Goal: Task Accomplishment & Management: Complete application form

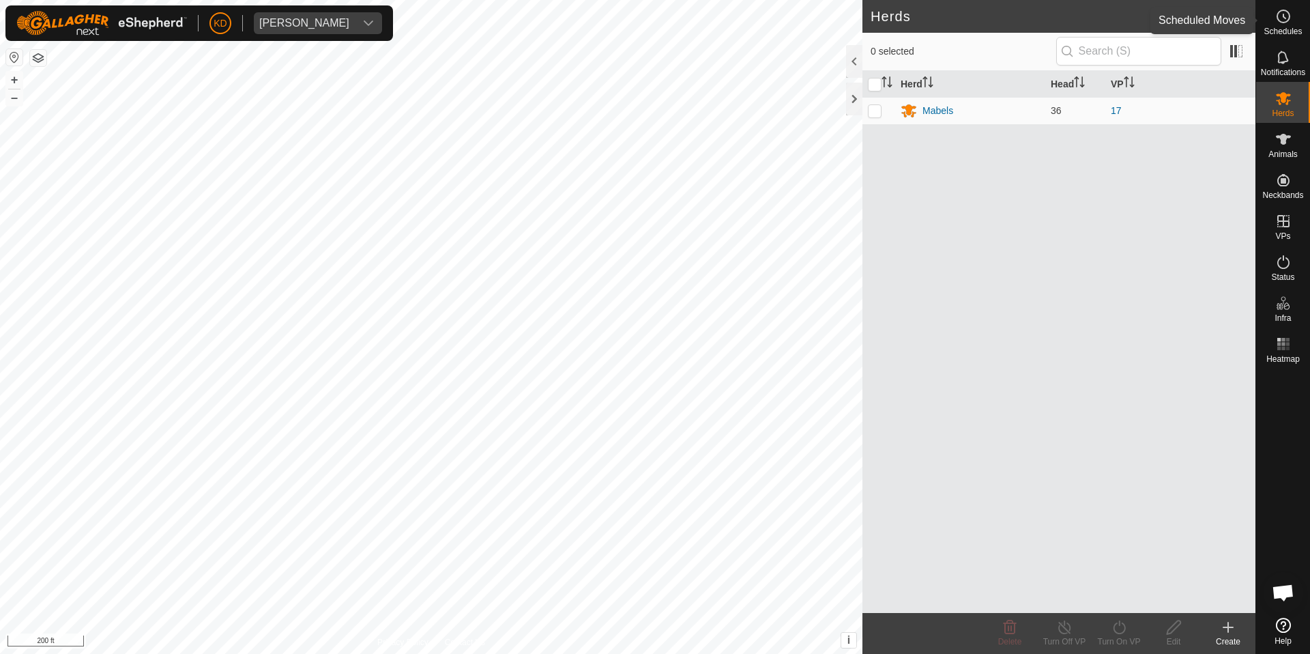
click at [1284, 18] on icon at bounding box center [1284, 16] width 2 height 4
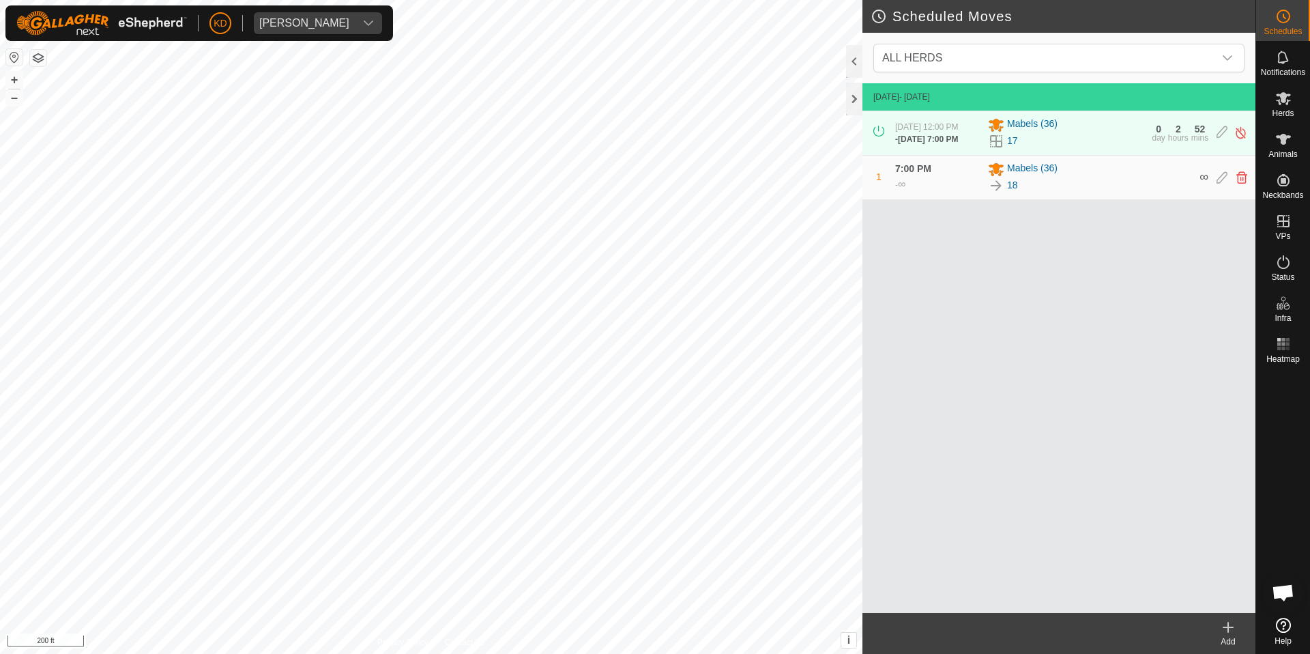
click at [363, 21] on icon "dropdown trigger" at bounding box center [368, 23] width 11 height 11
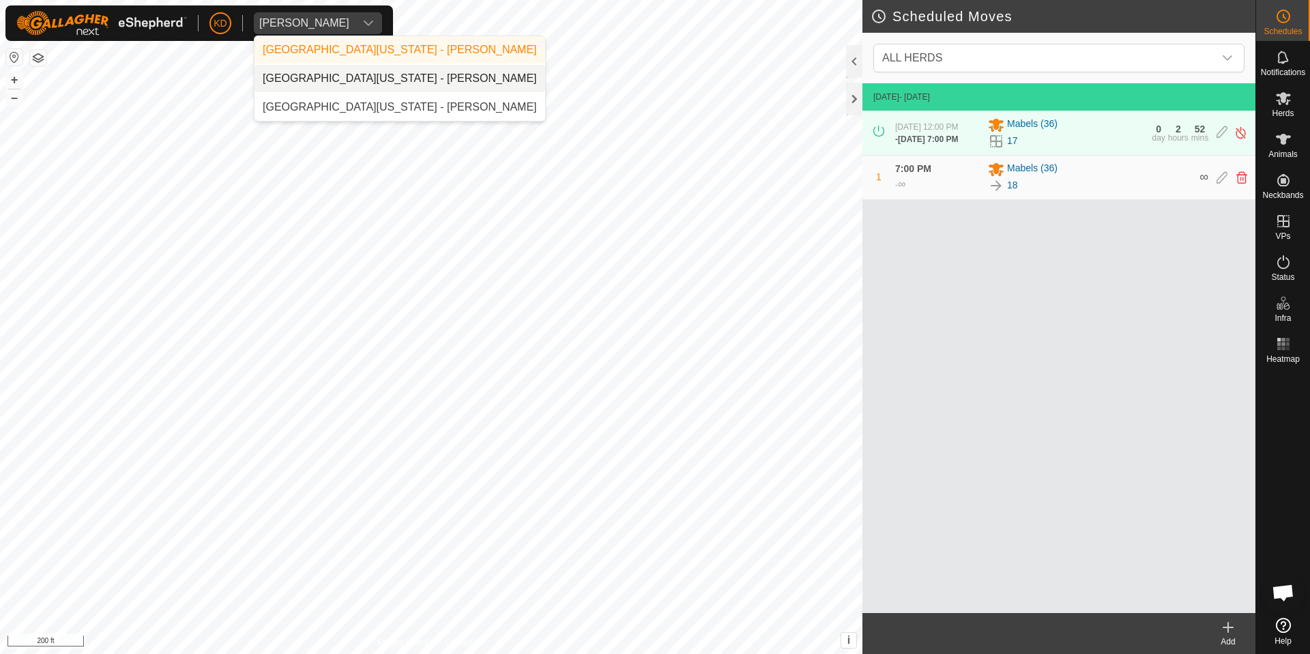
click at [367, 79] on li "[GEOGRAPHIC_DATA][US_STATE] - [PERSON_NAME]" at bounding box center [399, 78] width 291 height 27
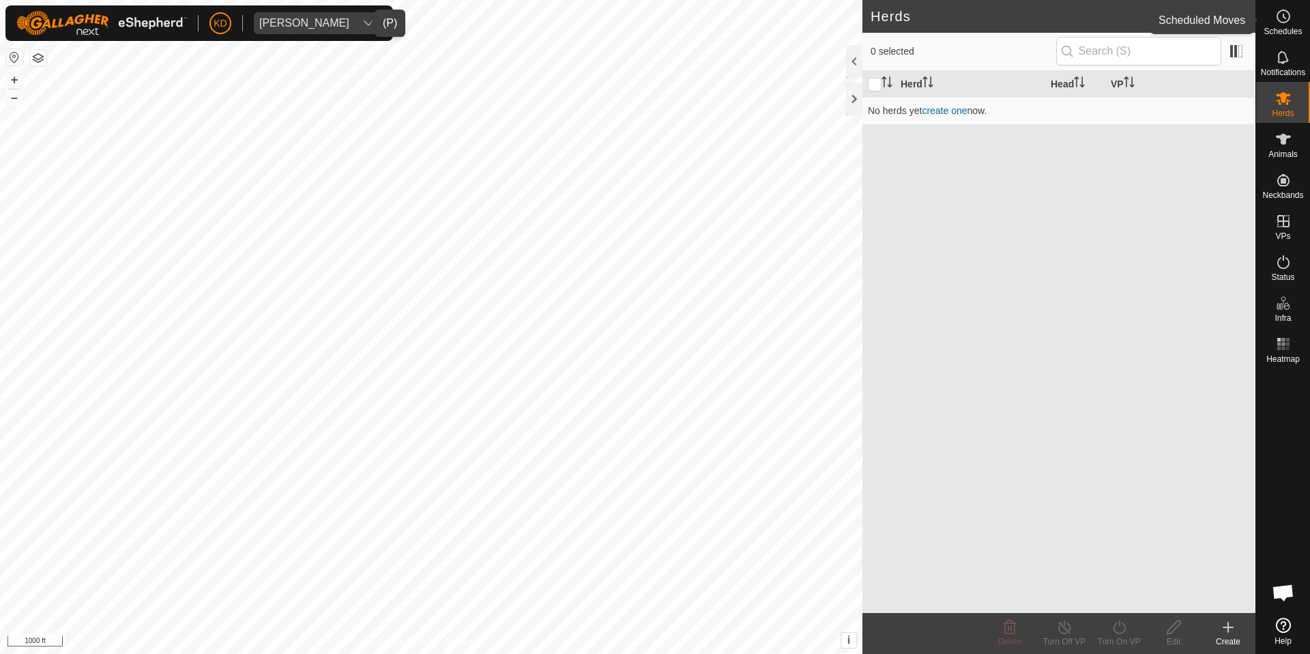
click at [1283, 17] on icon at bounding box center [1284, 16] width 2 height 4
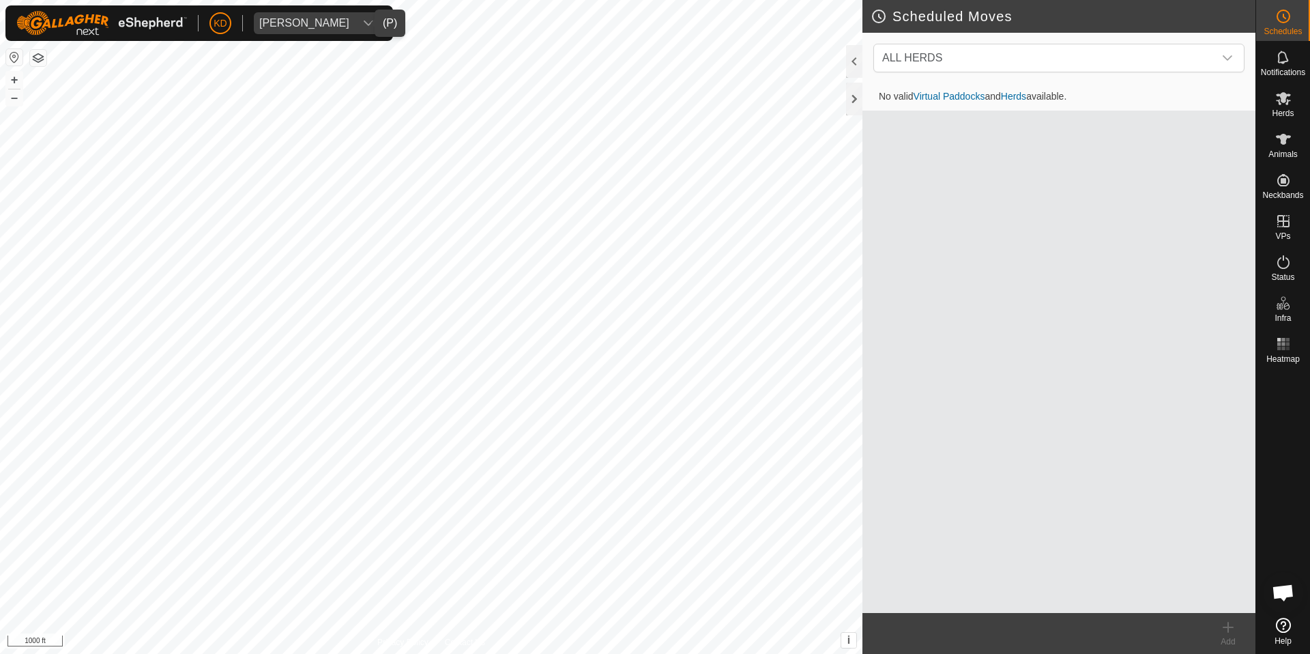
click at [304, 25] on div "[PERSON_NAME]" at bounding box center [304, 23] width 90 height 11
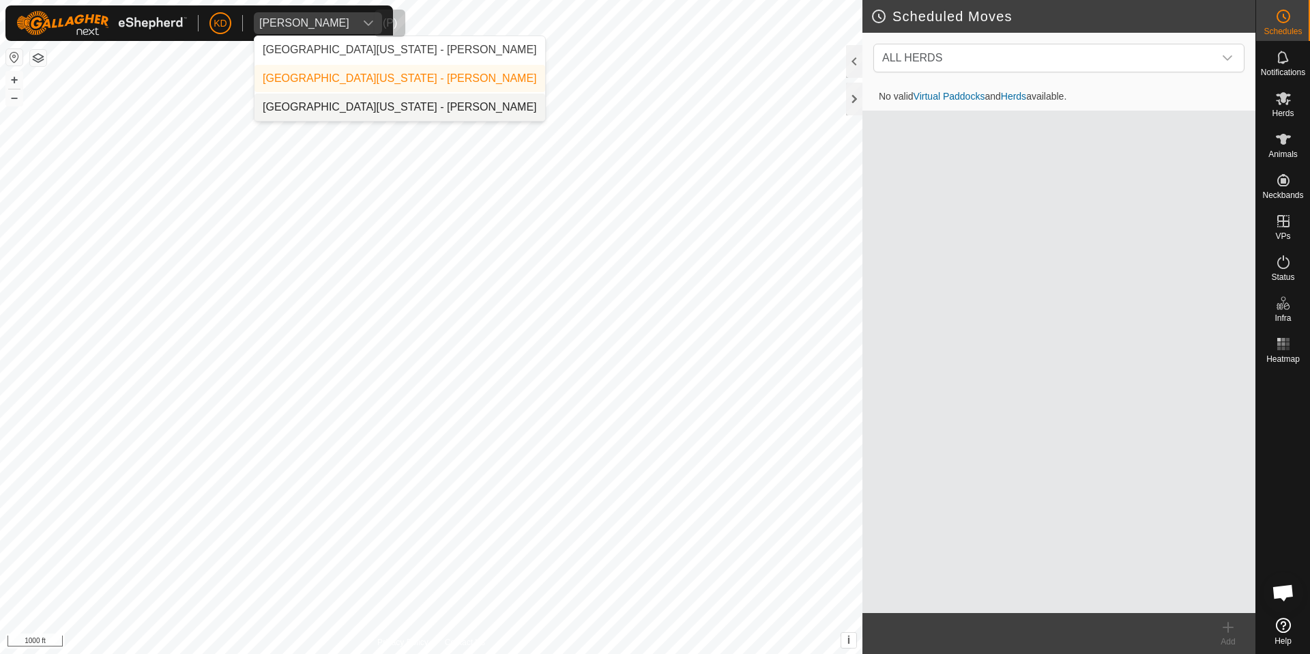
click at [325, 108] on li "[GEOGRAPHIC_DATA][US_STATE] - [PERSON_NAME]" at bounding box center [399, 106] width 291 height 27
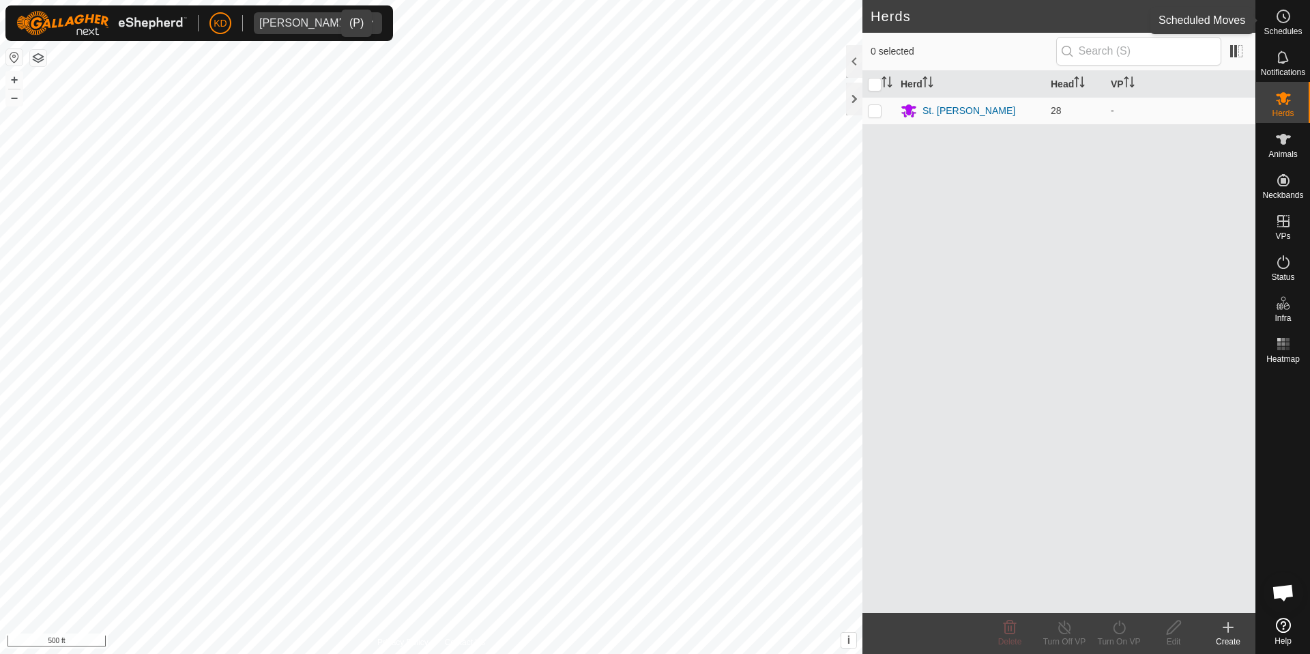
click at [1288, 10] on icon at bounding box center [1283, 16] width 16 height 16
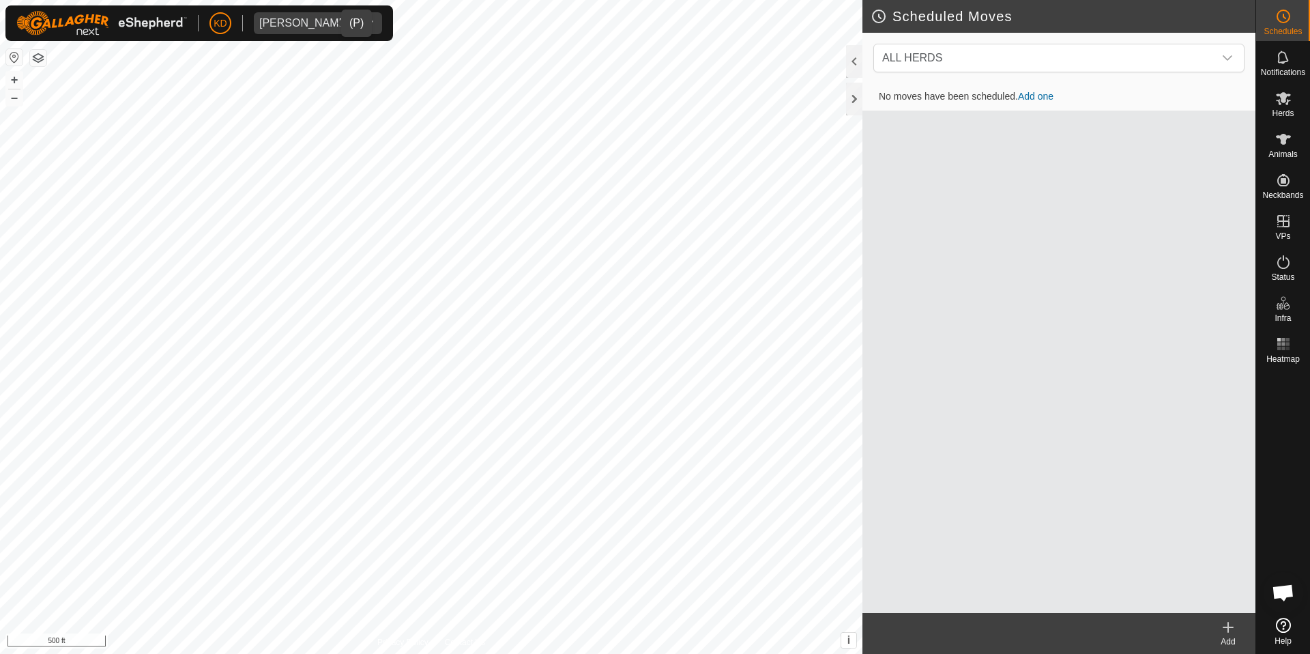
click at [1046, 94] on link "Add one" at bounding box center [1035, 96] width 35 height 11
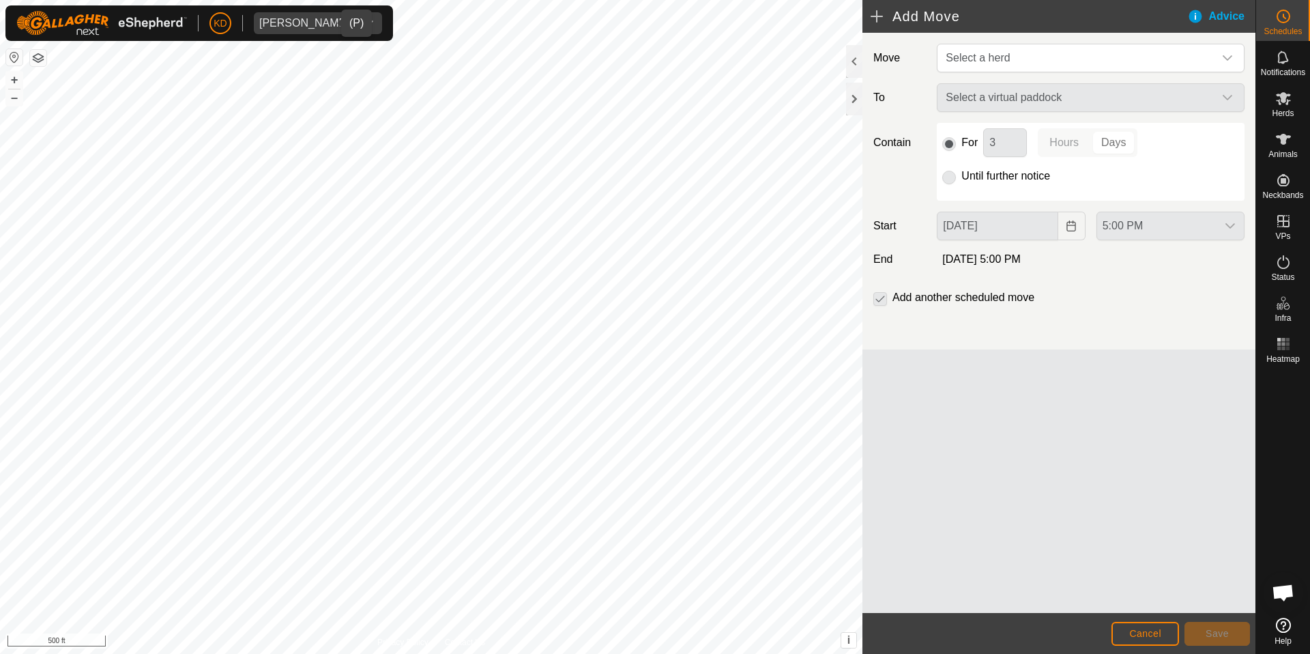
click at [1212, 18] on div "Advice" at bounding box center [1221, 16] width 68 height 16
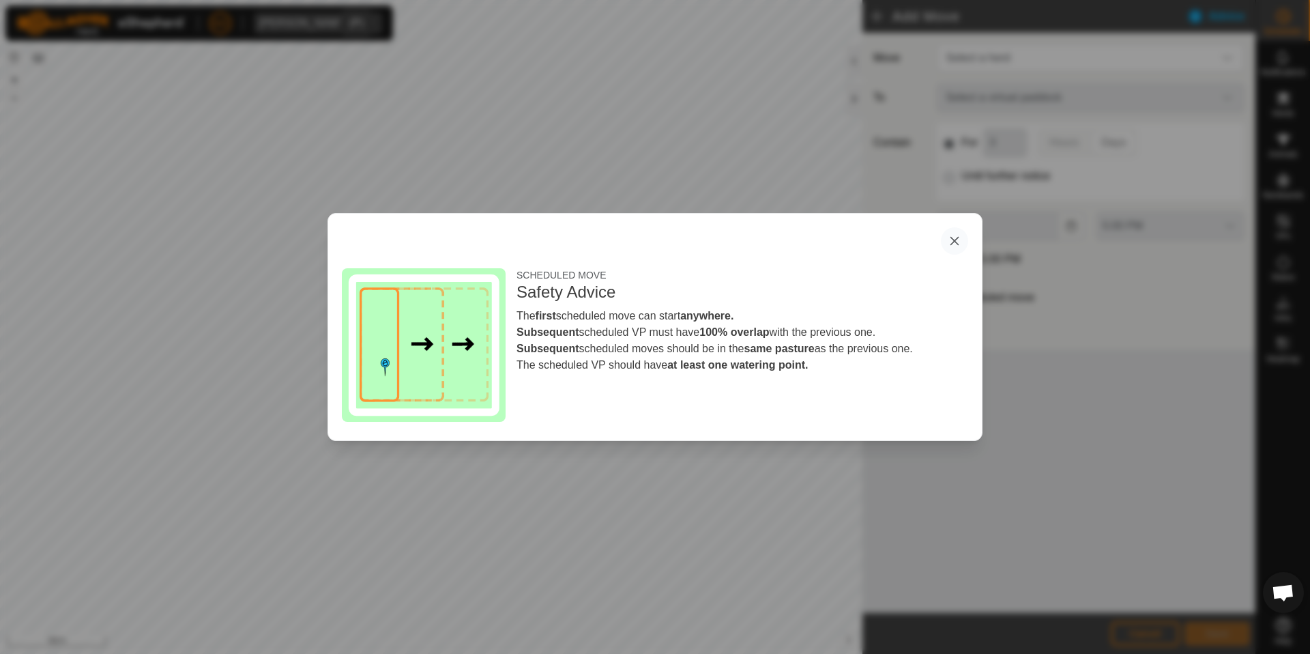
click at [961, 236] on button "button" at bounding box center [954, 240] width 27 height 27
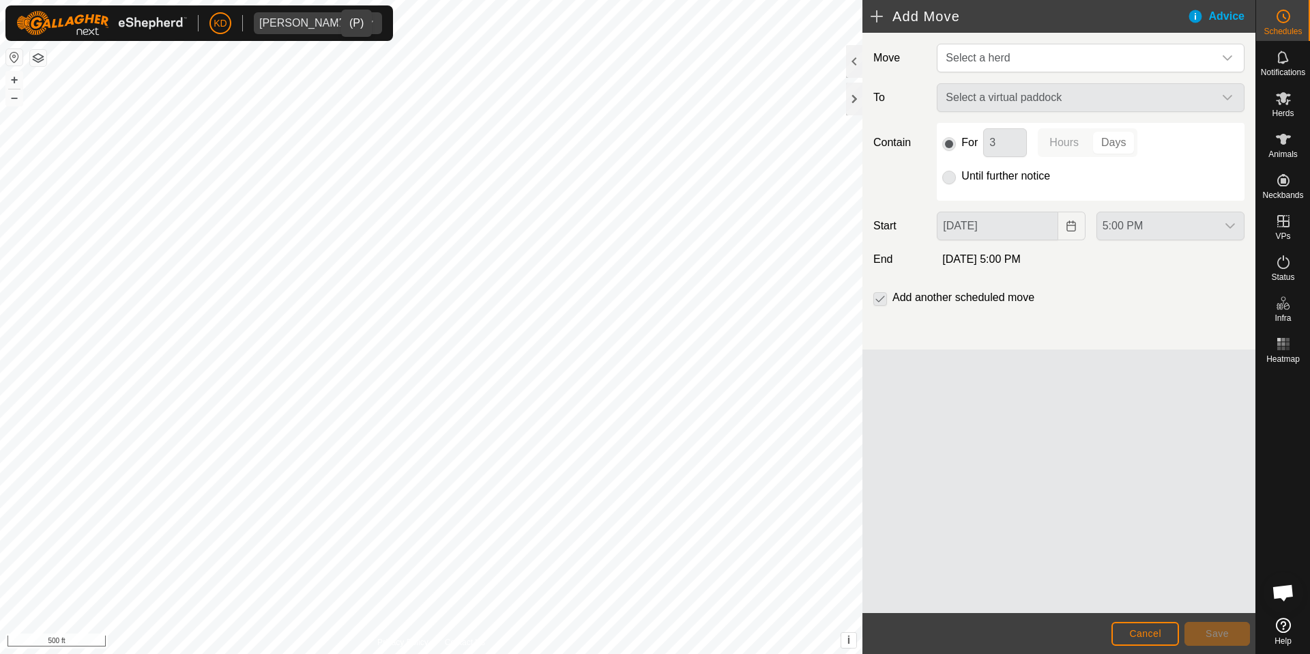
click at [1288, 587] on span "Open chat" at bounding box center [1283, 593] width 23 height 19
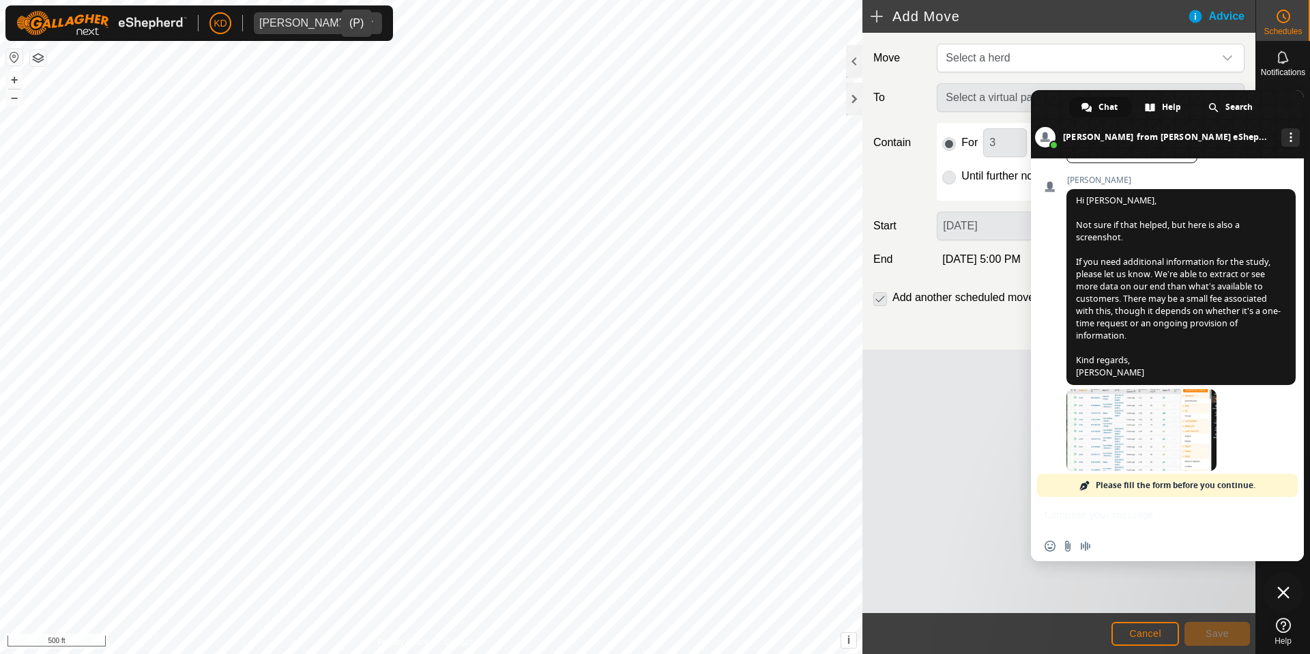
scroll to position [612, 0]
click at [1145, 517] on div "Insert an emoji Send a file Audio message" at bounding box center [1167, 529] width 273 height 64
click at [1145, 485] on span "Please fill the form before you continue." at bounding box center [1176, 484] width 160 height 23
click at [1122, 483] on span "Please fill the form before you continue." at bounding box center [1176, 484] width 160 height 23
click at [1098, 100] on span "Chat" at bounding box center [1107, 107] width 19 height 20
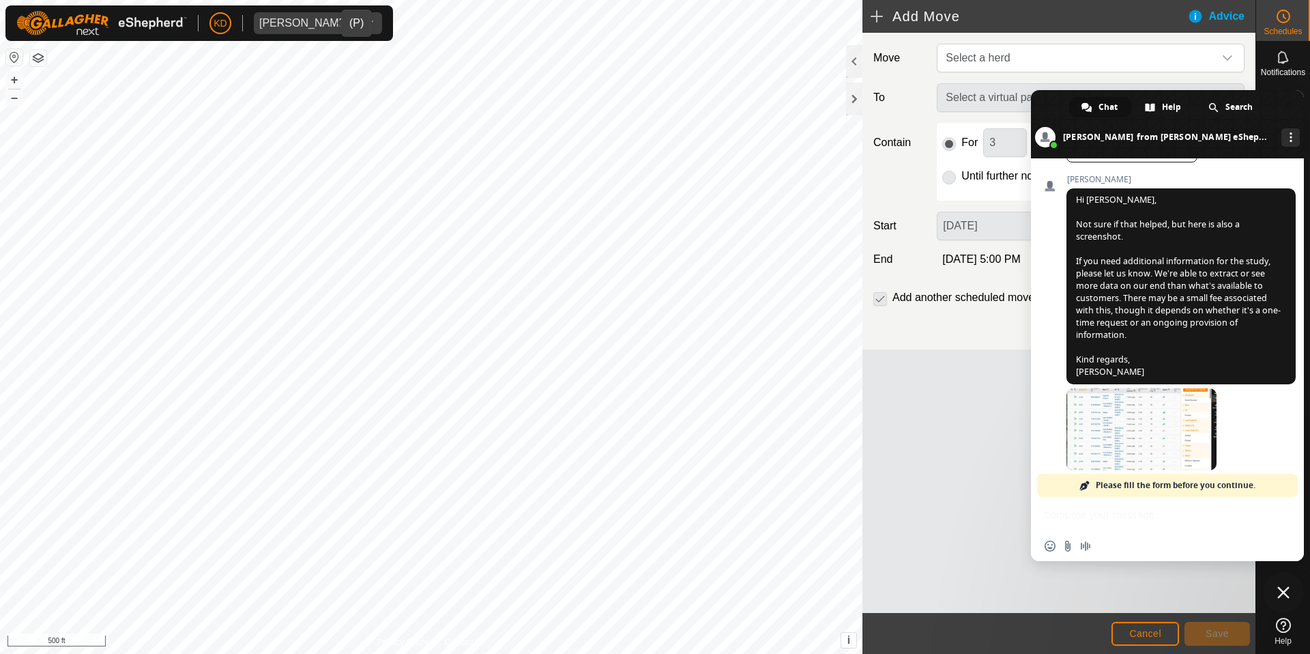
click at [1197, 484] on span "Please fill the form before you continue." at bounding box center [1176, 484] width 160 height 23
click at [1143, 425] on span at bounding box center [1141, 429] width 150 height 82
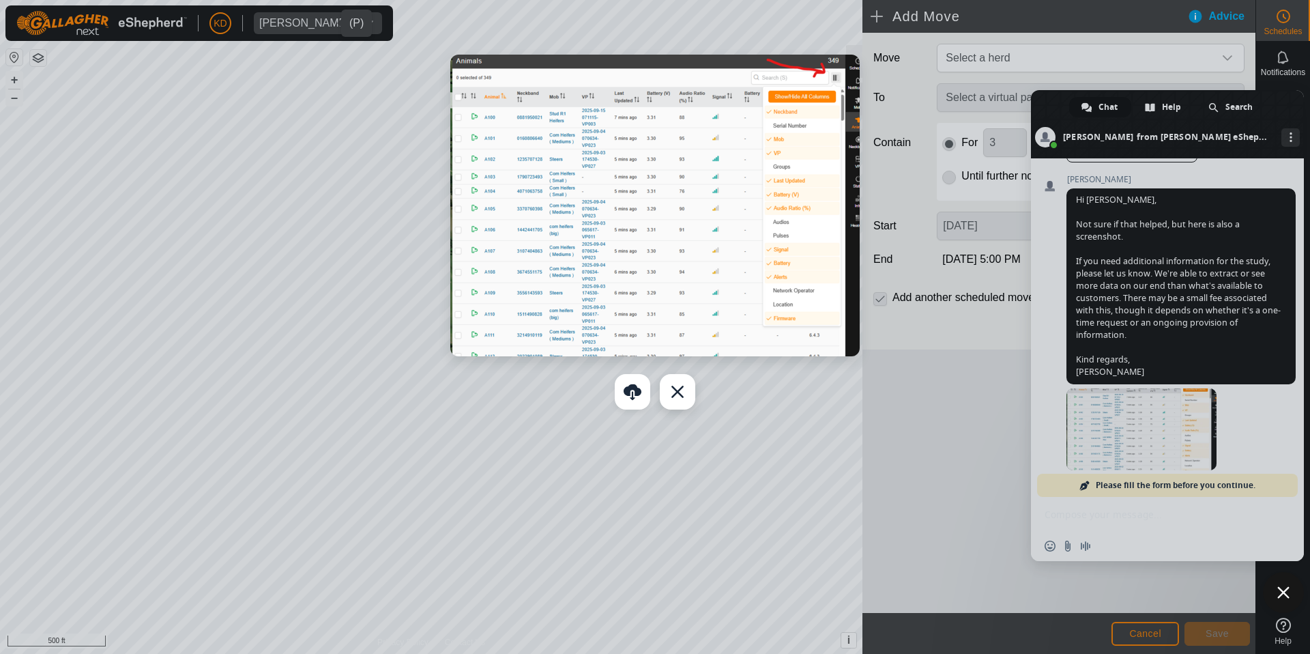
click at [675, 390] on div "Close" at bounding box center [677, 391] width 35 height 35
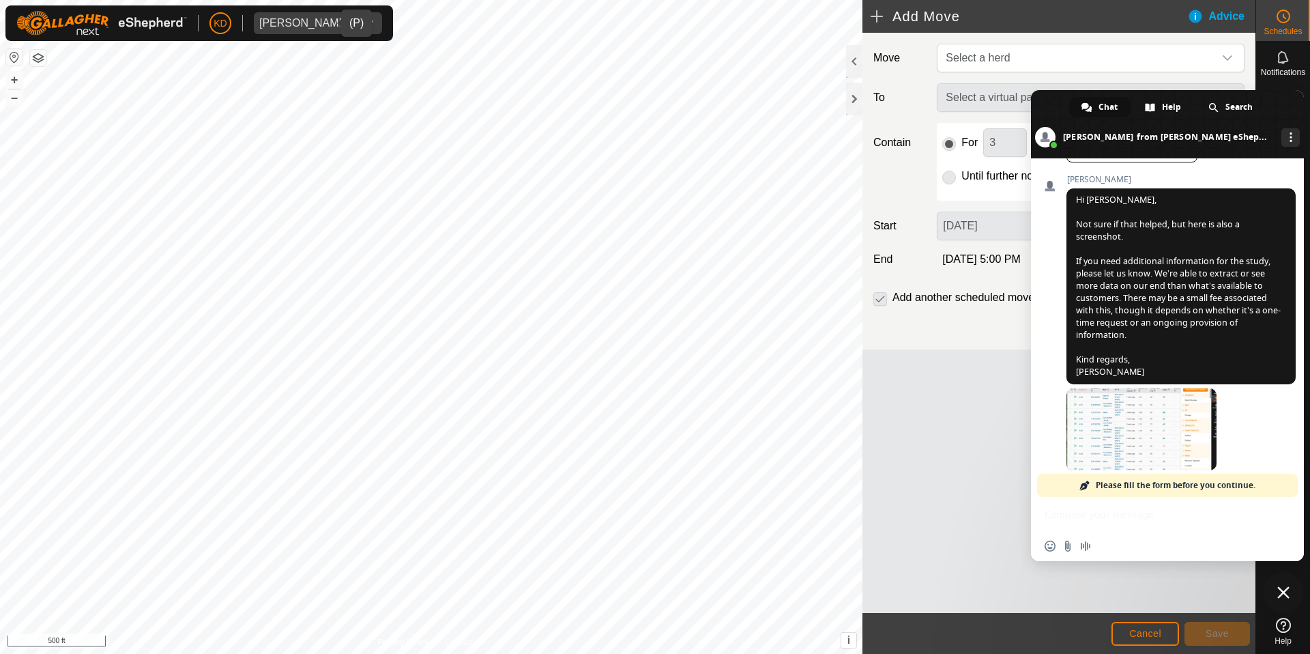
click at [1171, 480] on span "Please fill the form before you continue." at bounding box center [1176, 484] width 160 height 23
click at [1164, 483] on span "Please fill the form before you continue." at bounding box center [1176, 484] width 160 height 23
click at [1236, 106] on span "Search" at bounding box center [1238, 107] width 27 height 20
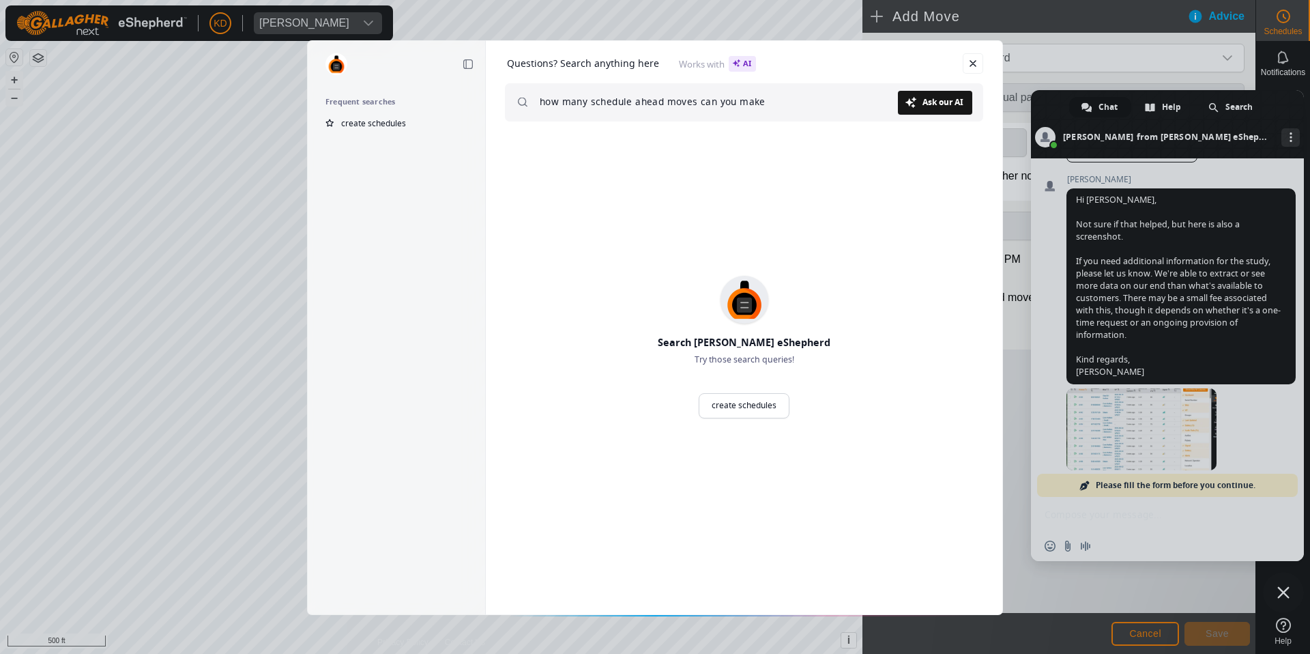
type input "how many schedule ahead moves can you make"
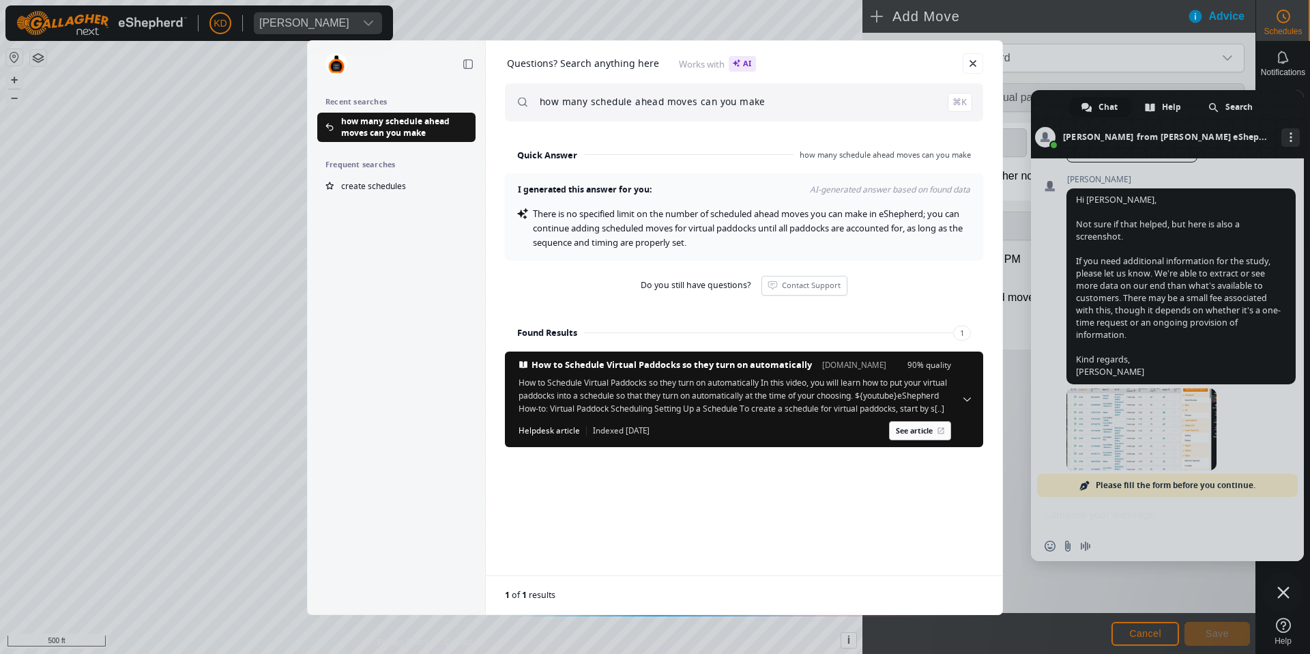
click at [911, 440] on link "See article" at bounding box center [920, 430] width 62 height 19
